Goal: Task Accomplishment & Management: Use online tool/utility

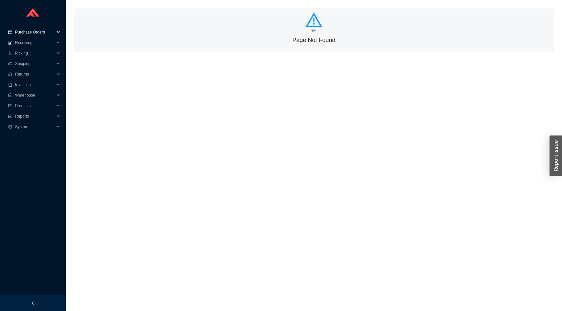
click at [33, 31] on span "Purchase Orders" at bounding box center [34, 32] width 39 height 11
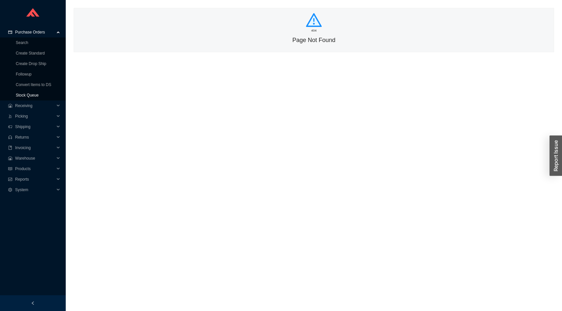
click at [35, 97] on link "Stock Queue" at bounding box center [27, 95] width 23 height 5
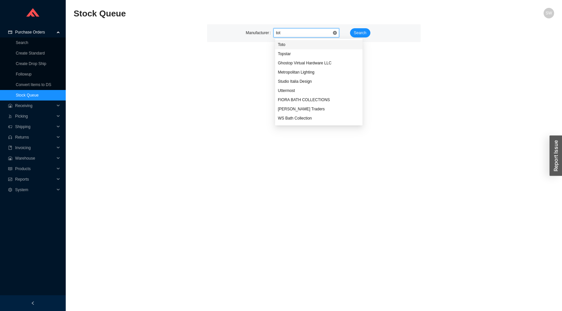
type input "toto"
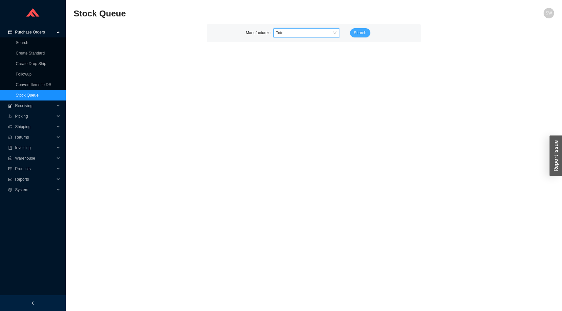
click at [362, 35] on span "Search" at bounding box center [360, 33] width 12 height 7
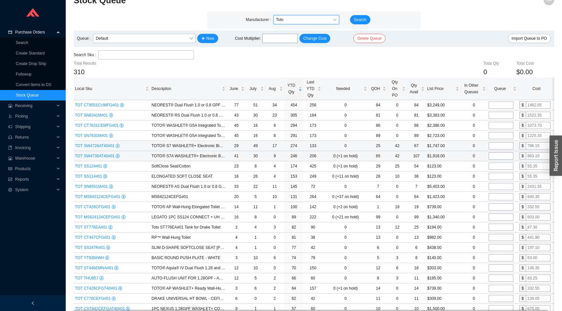
scroll to position [15, 0]
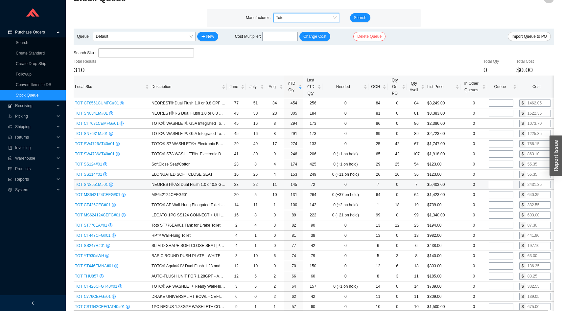
click at [499, 187] on input "tel" at bounding box center [501, 184] width 25 height 7
type input "6"
click at [499, 103] on input "tel" at bounding box center [501, 103] width 25 height 7
type input "10"
click at [500, 182] on input "6" at bounding box center [501, 184] width 25 height 7
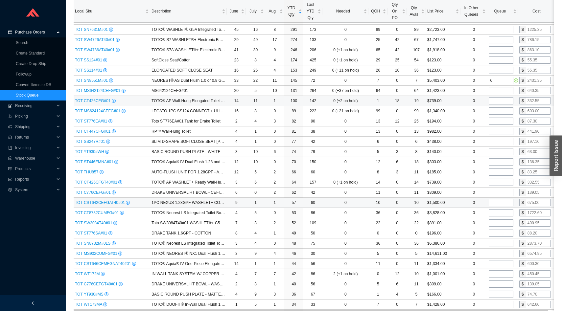
scroll to position [0, 0]
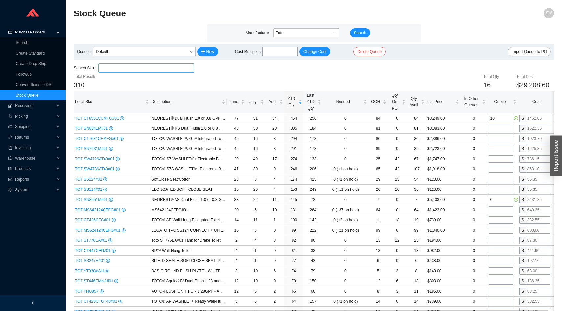
click at [159, 70] on input "search" at bounding box center [146, 68] width 90 height 9
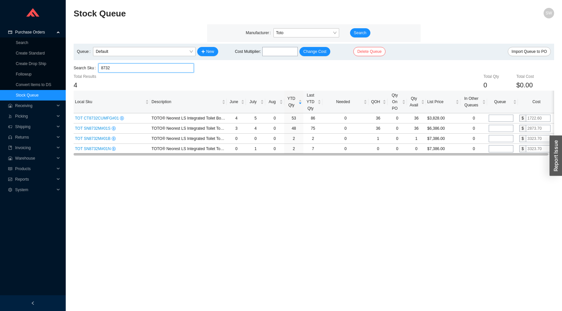
type input "8732"
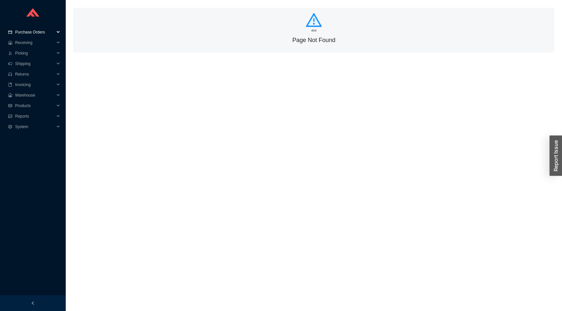
click at [21, 29] on span "Purchase Orders" at bounding box center [34, 32] width 39 height 11
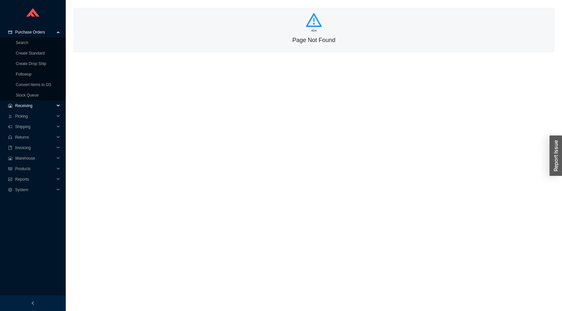
click at [26, 109] on span "Receiving" at bounding box center [34, 106] width 39 height 11
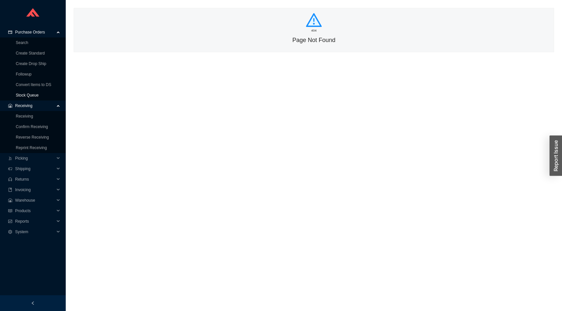
click at [32, 97] on link "Stock Queue" at bounding box center [27, 95] width 23 height 5
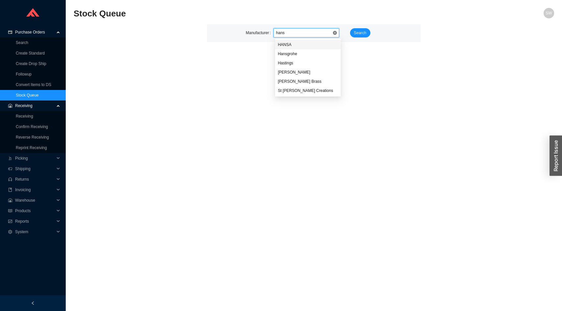
type input "hansg"
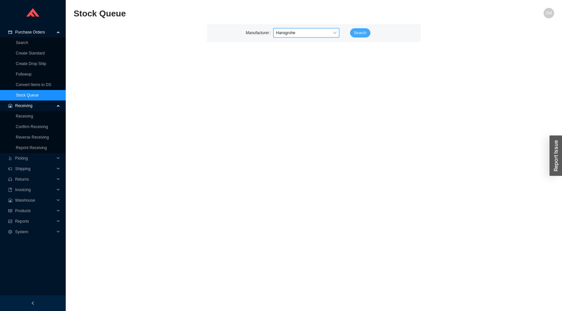
click at [362, 32] on span "Search" at bounding box center [360, 33] width 12 height 7
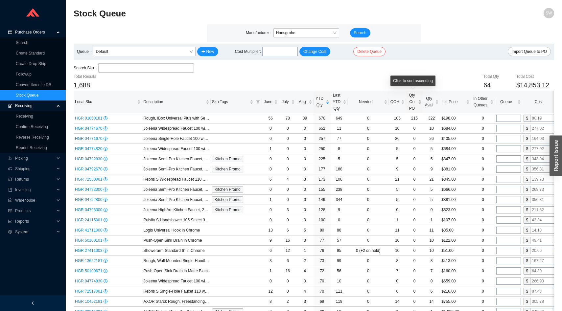
click at [420, 103] on div "Qty On PO" at bounding box center [414, 102] width 14 height 20
click at [427, 104] on span "Qty Avail" at bounding box center [429, 101] width 10 height 13
